Goal: Task Accomplishment & Management: Manage account settings

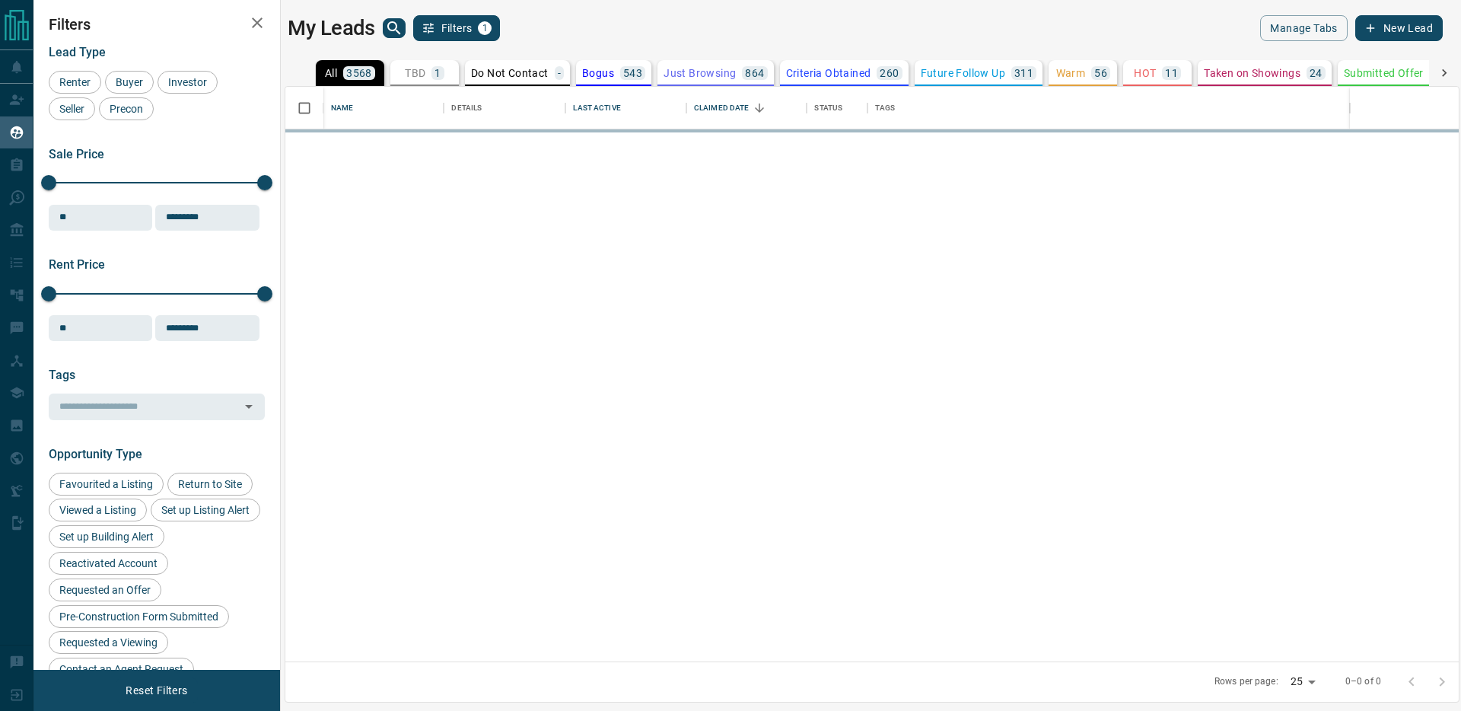
scroll to position [574, 1173]
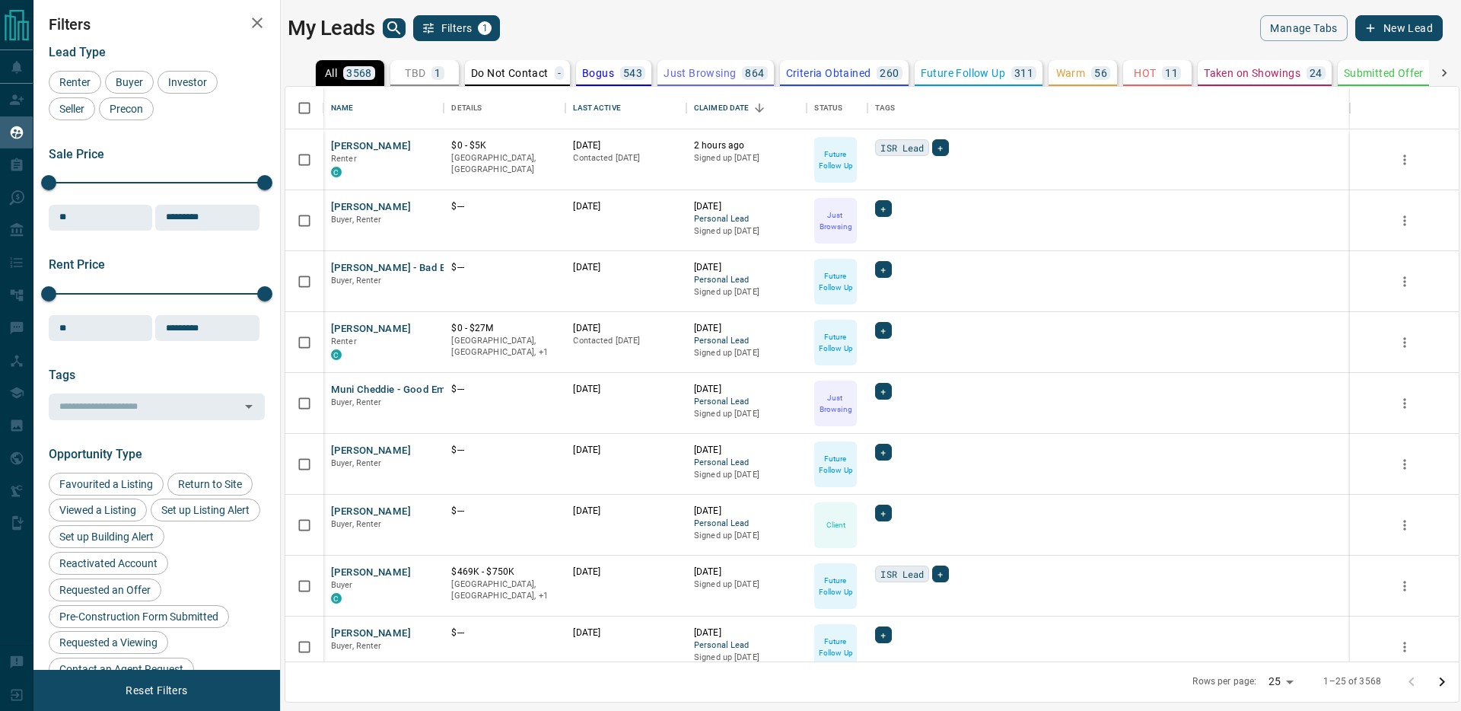
click at [396, 27] on icon "search button" at bounding box center [393, 27] width 13 height 13
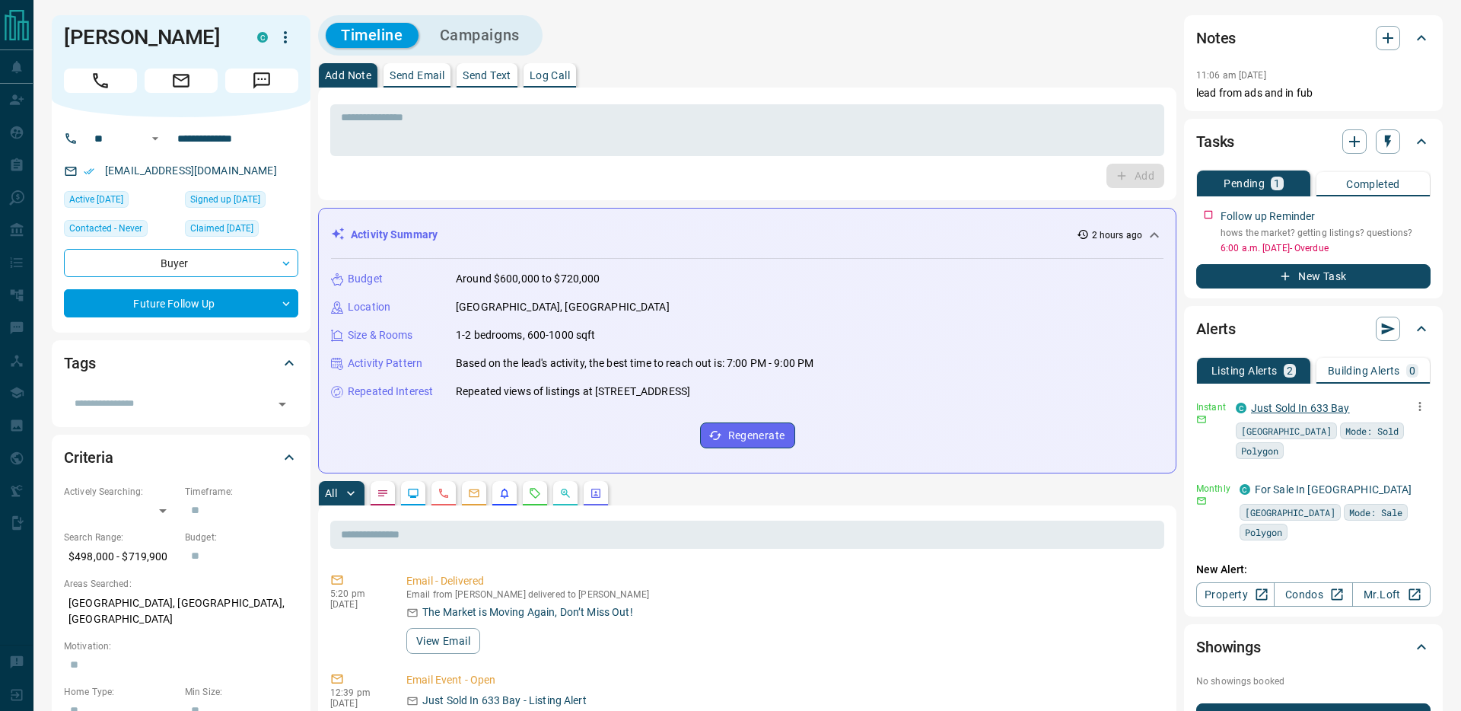
click at [1302, 410] on link "Just Sold In 633 Bay" at bounding box center [1300, 408] width 99 height 12
click at [501, 125] on textarea at bounding box center [747, 130] width 812 height 39
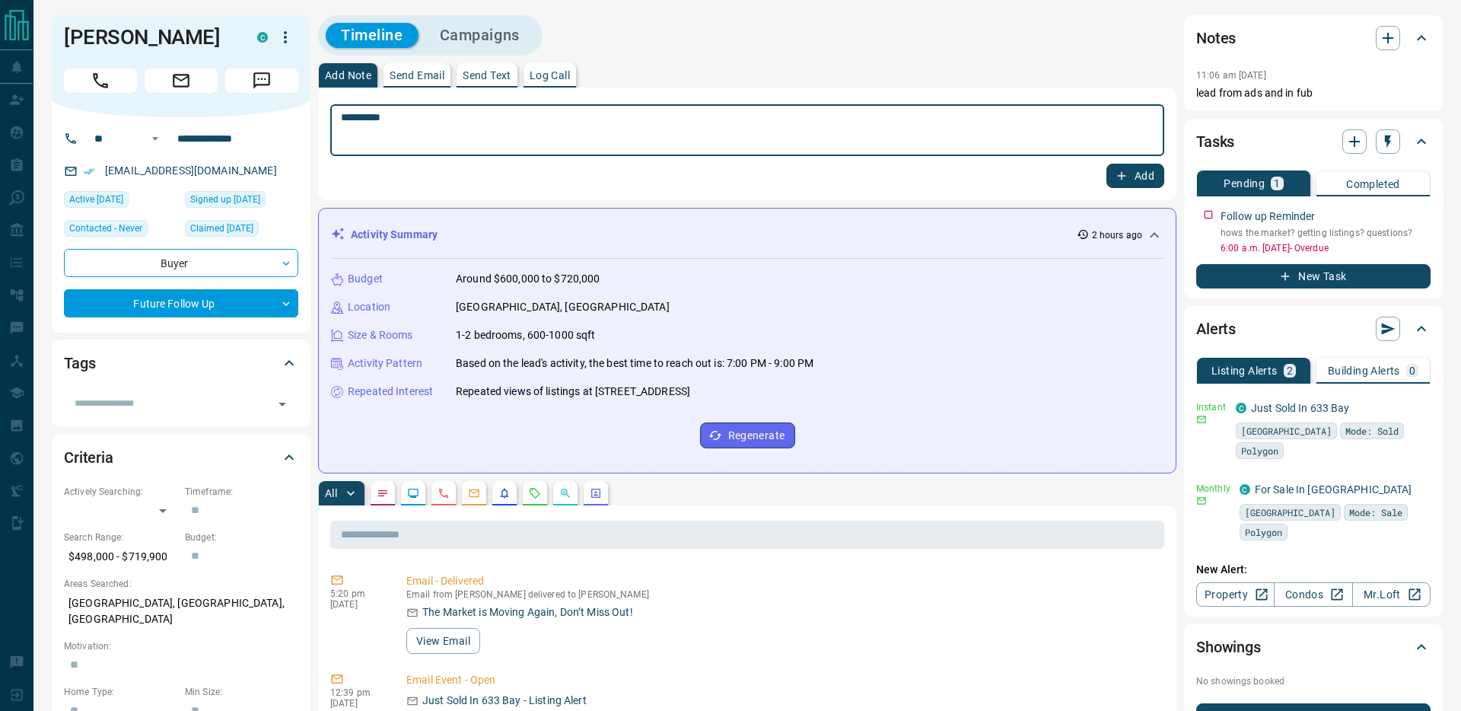
type textarea "**********"
click at [1142, 174] on button "Add" at bounding box center [1135, 176] width 58 height 24
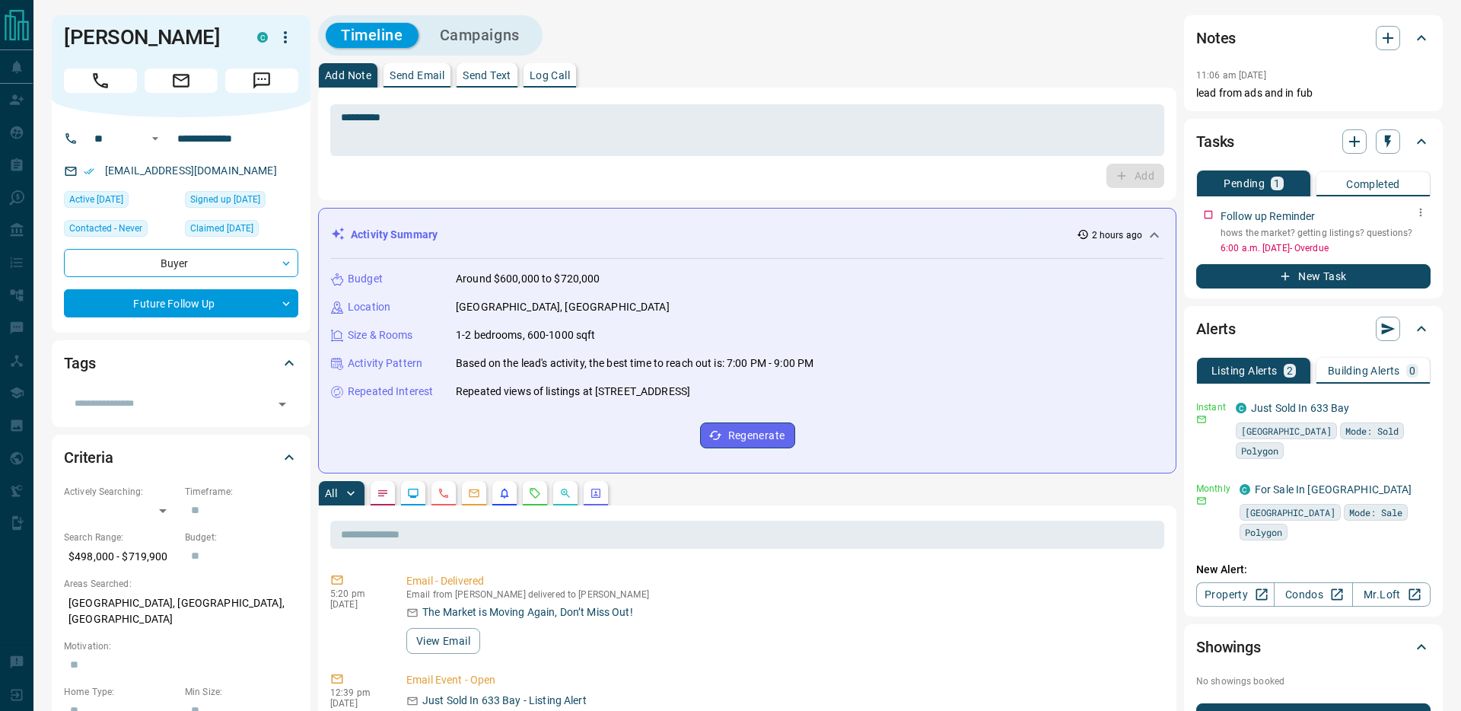
click at [1417, 206] on icon "button" at bounding box center [1420, 212] width 12 height 12
click at [1410, 242] on li "Edit" at bounding box center [1396, 241] width 67 height 23
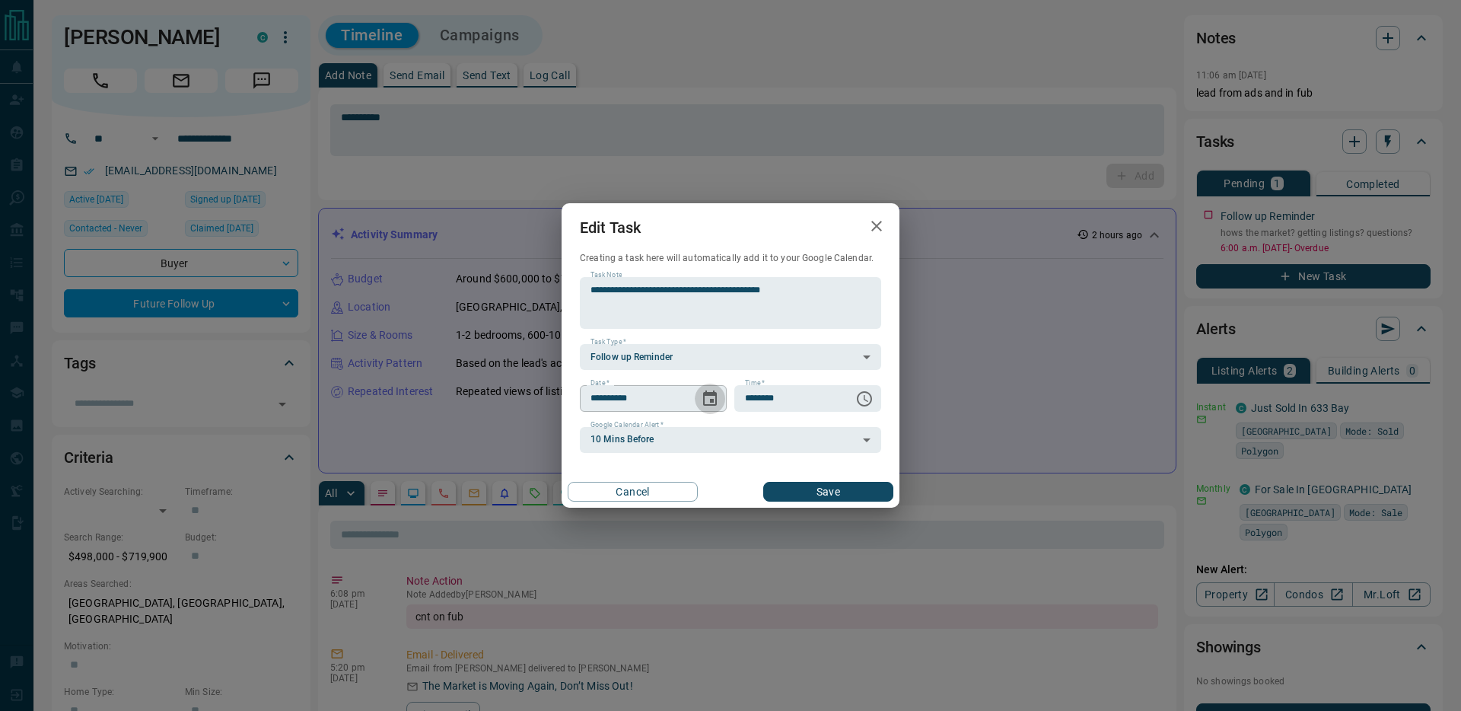
click at [702, 399] on icon "Choose date, selected date is Sep 15, 2025" at bounding box center [710, 398] width 18 height 18
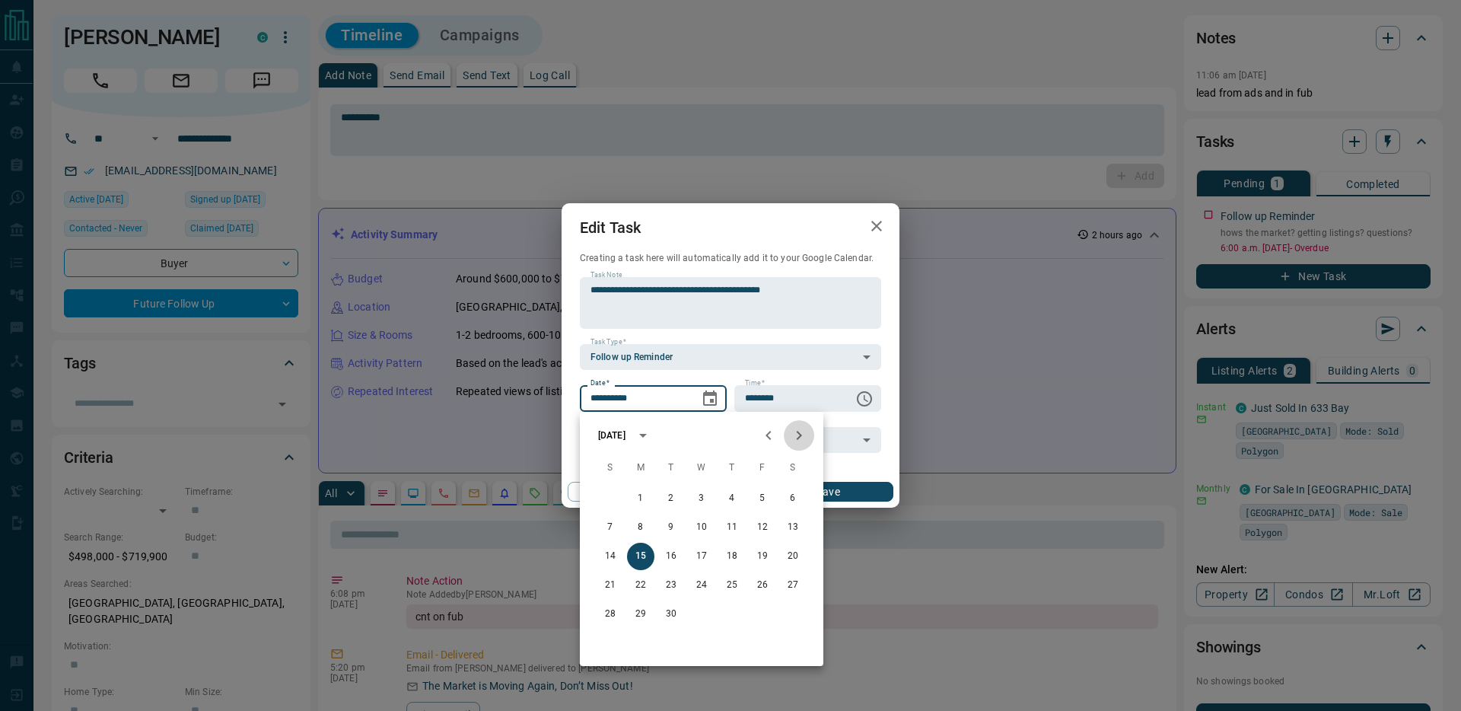
click at [796, 437] on icon "Next month" at bounding box center [799, 435] width 18 height 18
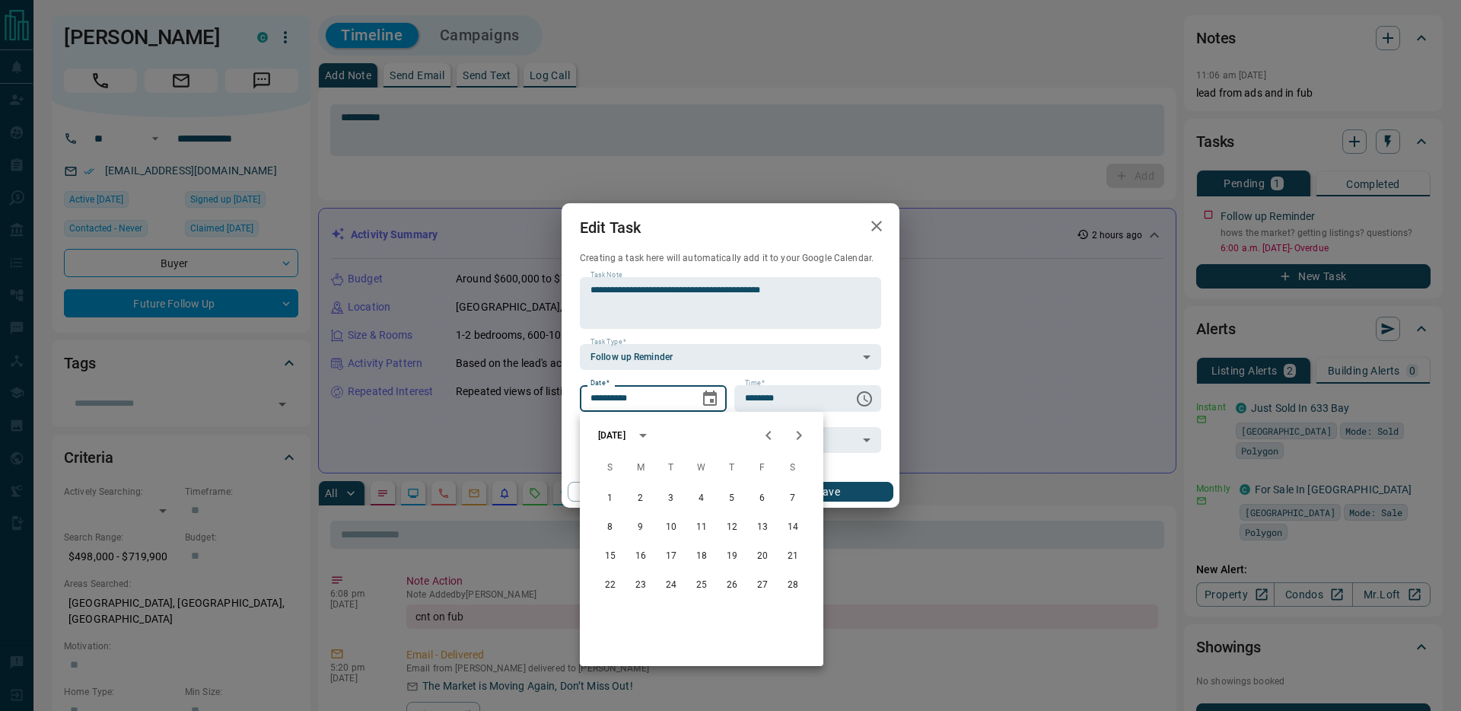
click at [796, 437] on icon "Next month" at bounding box center [799, 435] width 18 height 18
click at [732, 498] on button "5" at bounding box center [731, 498] width 27 height 27
type input "**********"
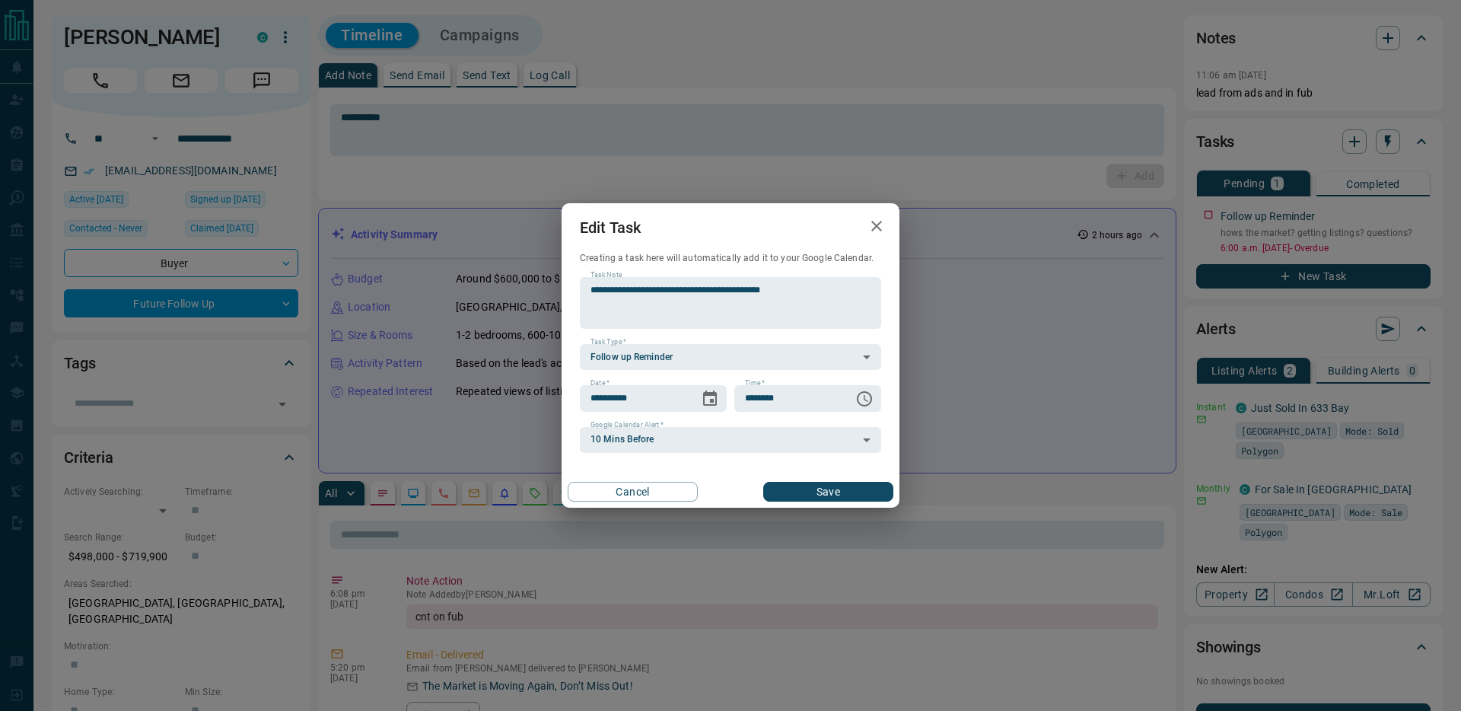
click at [797, 493] on button "Save" at bounding box center [828, 492] width 130 height 20
